Goal: Use online tool/utility: Utilize a website feature to perform a specific function

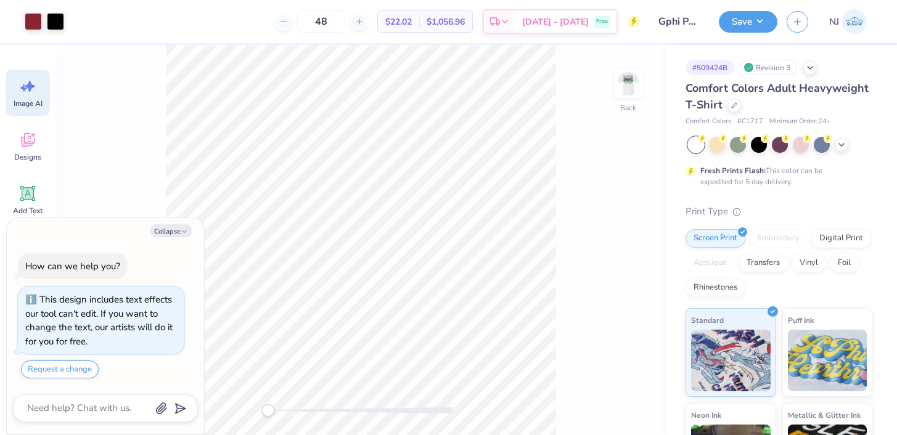
click at [33, 97] on div "Image AI" at bounding box center [28, 93] width 44 height 46
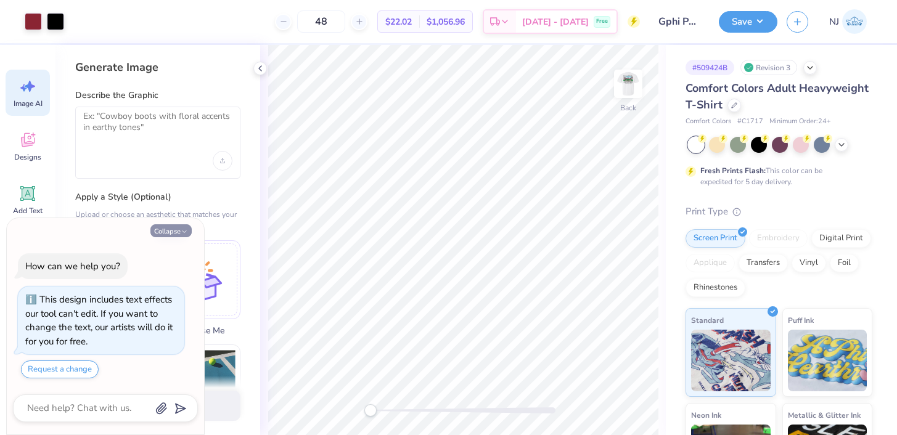
click at [178, 229] on button "Collapse" at bounding box center [170, 230] width 41 height 13
type textarea "x"
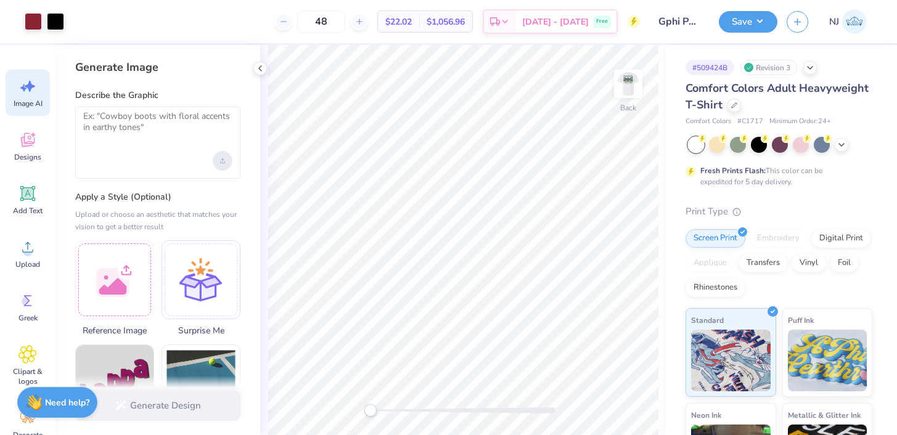
click at [214, 156] on div "Upload image" at bounding box center [223, 161] width 20 height 20
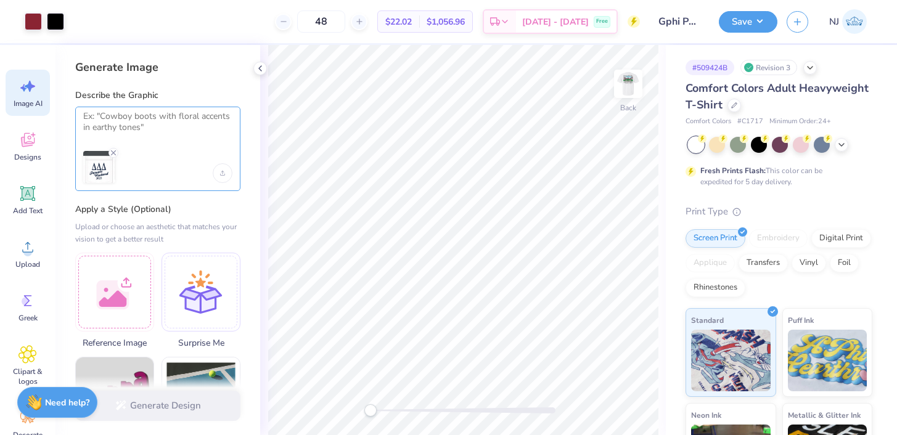
click at [191, 129] on textarea at bounding box center [157, 126] width 149 height 31
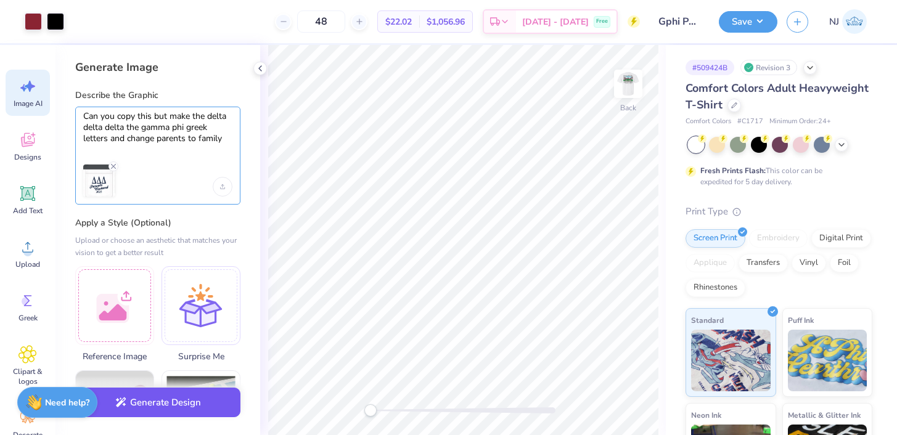
type textarea "Can you copy this but make the delta delta delta the gamma phi greek letters an…"
click at [138, 415] on button "Generate Design" at bounding box center [157, 403] width 165 height 30
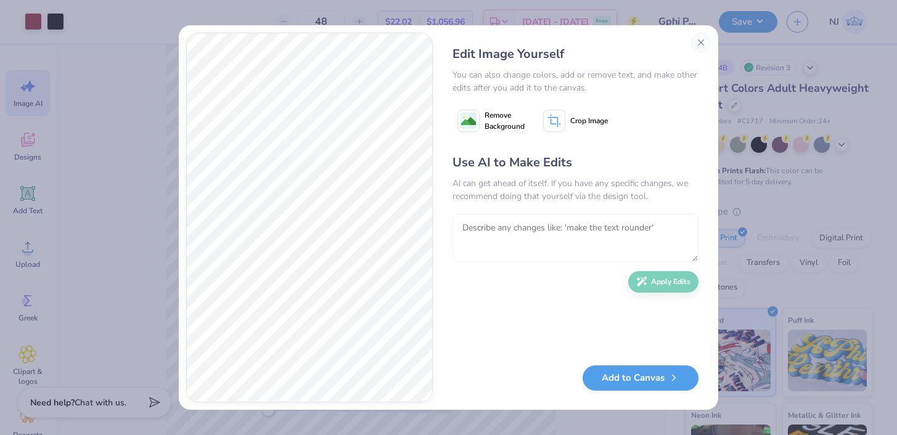
click at [522, 245] on textarea at bounding box center [576, 238] width 246 height 48
type textarea "T"
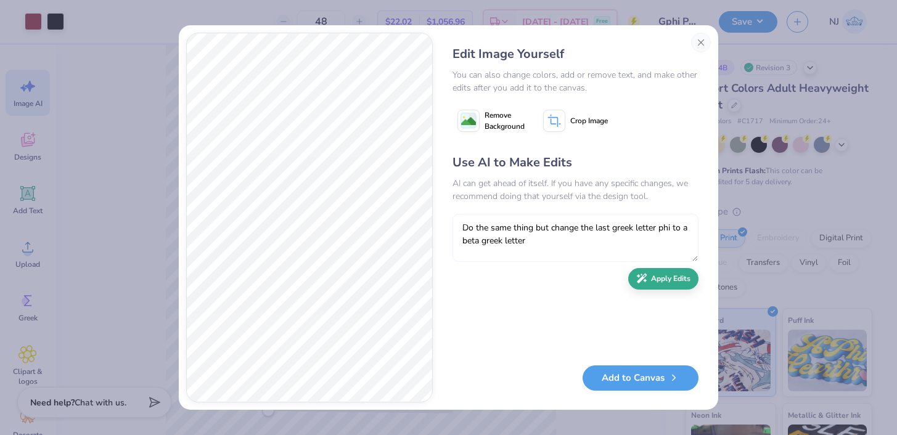
type textarea "Do the same thing but change the last greek letter phi to a beta greek letter"
click at [664, 287] on button "Apply Edits" at bounding box center [663, 279] width 70 height 22
